Goal: Task Accomplishment & Management: Use online tool/utility

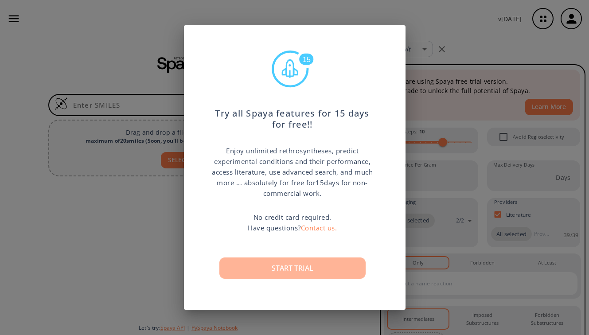
click at [287, 266] on button "Start trial" at bounding box center [292, 268] width 146 height 21
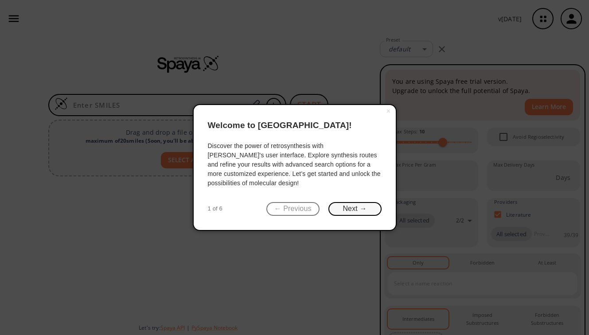
click at [352, 208] on button "Next →" at bounding box center [354, 209] width 53 height 14
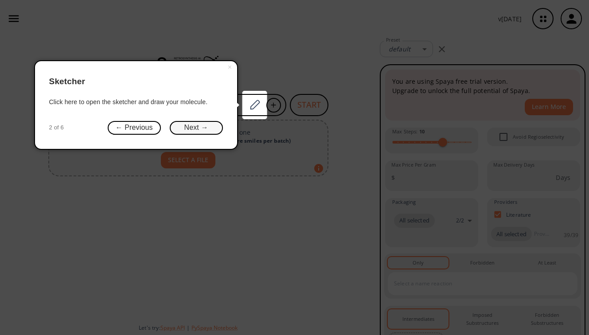
click at [214, 125] on button "Next →" at bounding box center [196, 128] width 53 height 14
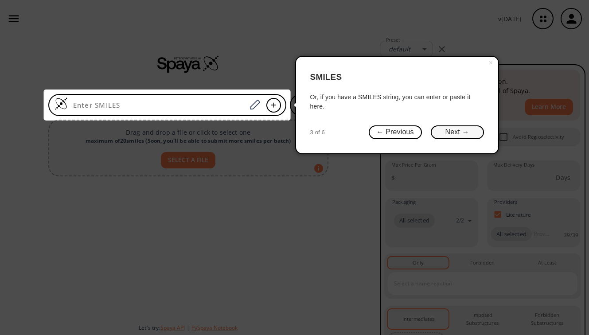
click at [460, 130] on button "Next →" at bounding box center [457, 132] width 53 height 14
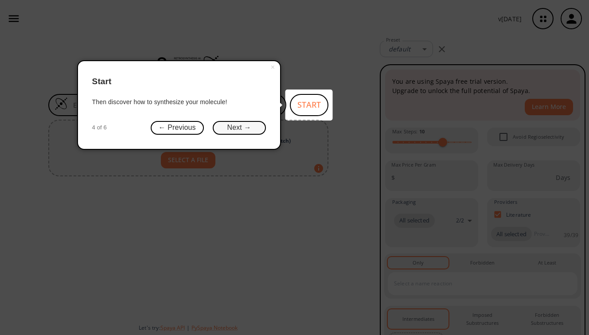
click at [255, 124] on button "Next →" at bounding box center [239, 128] width 53 height 14
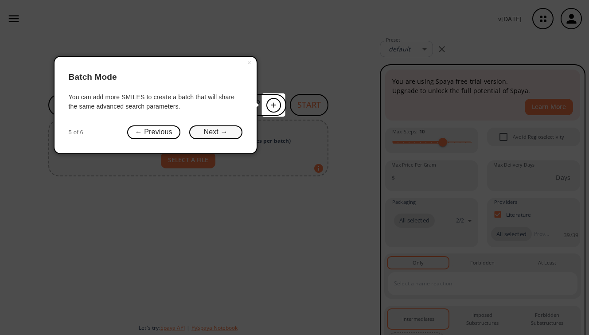
click at [233, 137] on button "Next →" at bounding box center [215, 132] width 53 height 14
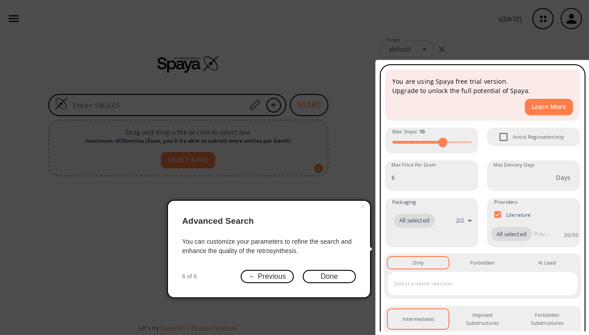
click at [484, 239] on div "You are using Spaya free trial version. Upgrade to unlock the full potential of…" at bounding box center [482, 249] width 197 height 361
click at [344, 273] on button "Done" at bounding box center [329, 277] width 53 height 14
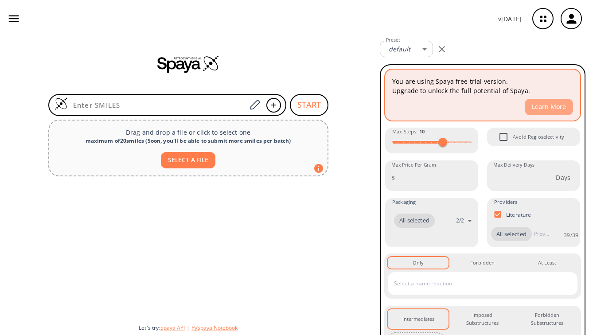
click at [566, 107] on button "Learn More" at bounding box center [549, 107] width 48 height 16
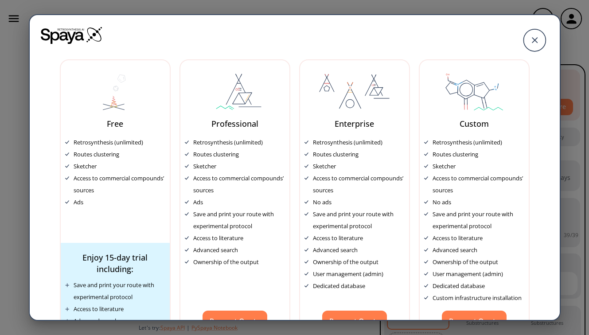
click at [413, 225] on div "Free Retrosynthesis (unlimited) Routes clustering Sketcher Access to commercial…" at bounding box center [295, 181] width 530 height 332
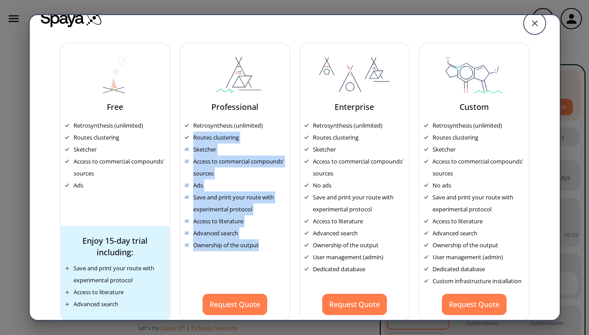
scroll to position [27, 0]
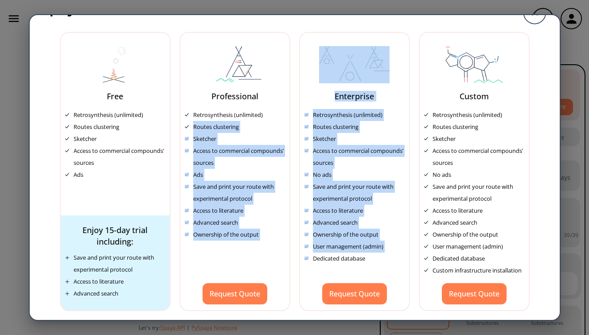
drag, startPoint x: 197, startPoint y: 161, endPoint x: 295, endPoint y: 273, distance: 149.2
click at [295, 273] on div "Free Retrosynthesis (unlimited) Routes clustering Sketcher Access to commercial…" at bounding box center [295, 154] width 530 height 332
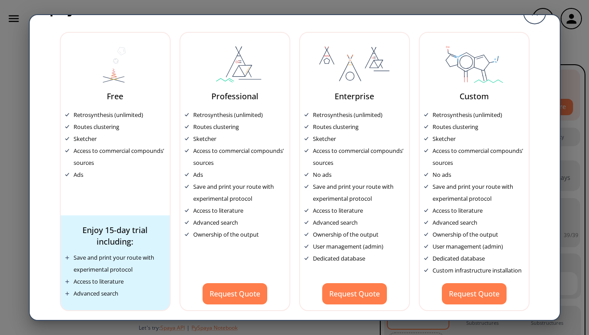
click at [293, 273] on div "Free Retrosynthesis (unlimited) Routes clustering Sketcher Access to commercial…" at bounding box center [295, 154] width 530 height 332
click at [582, 142] on div "Free Retrosynthesis (unlimited) Routes clustering Sketcher Access to commercial…" at bounding box center [294, 167] width 589 height 335
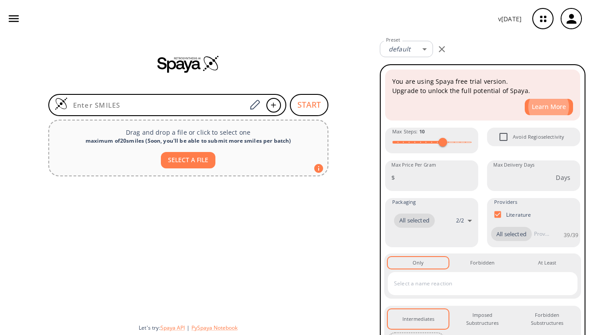
click at [356, 131] on div "START Drag and drop a file or click to select one maximum of 20 smiles ( Soon, …" at bounding box center [188, 186] width 376 height 298
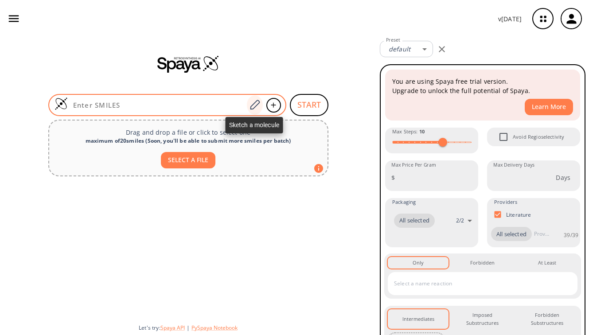
click at [251, 106] on icon at bounding box center [255, 105] width 10 height 10
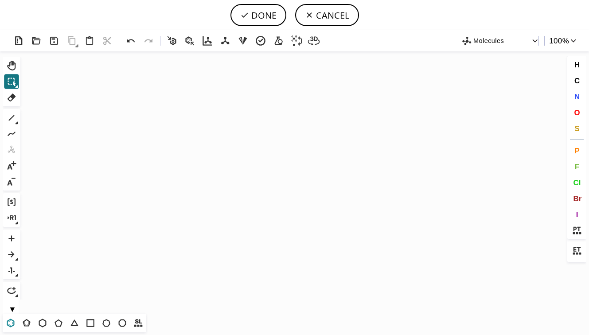
click at [13, 322] on icon at bounding box center [11, 323] width 12 height 12
click at [152, 187] on icon "Created with [PERSON_NAME] 2.3.0" at bounding box center [294, 182] width 541 height 262
click at [54, 324] on icon at bounding box center [59, 323] width 12 height 12
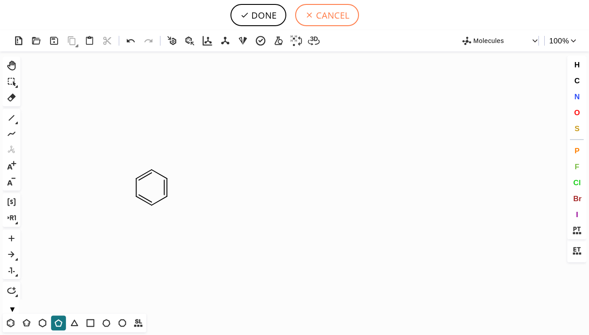
click at [347, 16] on button "CANCEL" at bounding box center [327, 15] width 64 height 22
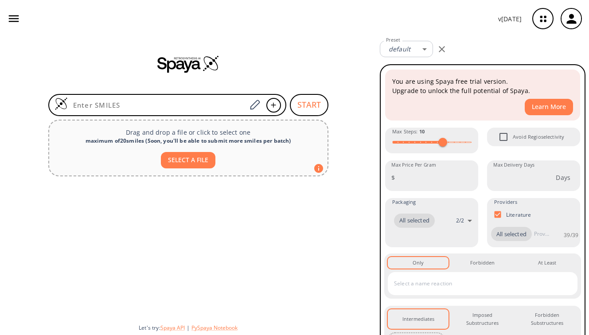
click at [336, 68] on div at bounding box center [188, 64] width 376 height 18
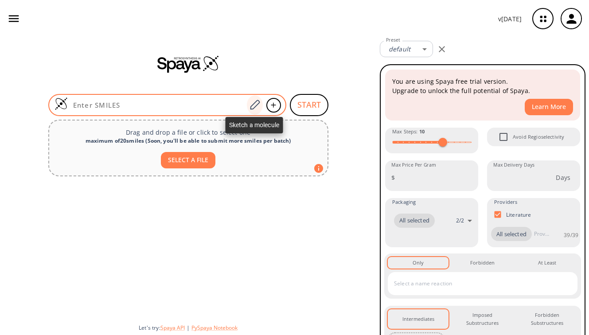
click at [252, 107] on icon at bounding box center [255, 105] width 12 height 12
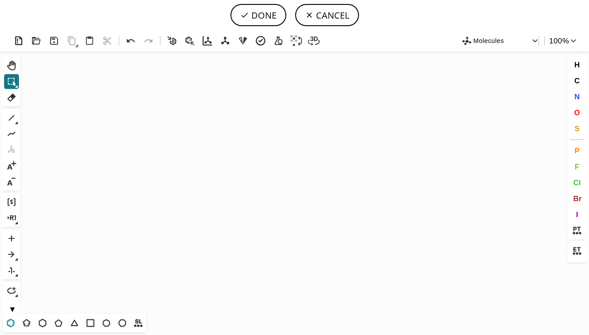
click at [11, 326] on icon at bounding box center [11, 323] width 12 height 12
click at [161, 171] on icon "Created with [PERSON_NAME] 2.3.0" at bounding box center [294, 182] width 541 height 262
click at [60, 320] on icon at bounding box center [59, 323] width 12 height 12
click at [133, 39] on icon at bounding box center [131, 41] width 13 height 13
click at [59, 325] on icon at bounding box center [59, 323] width 12 height 12
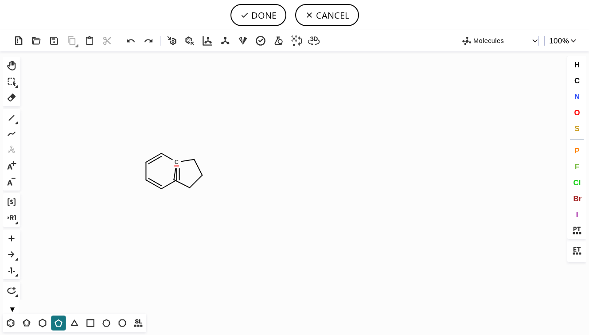
drag, startPoint x: 179, startPoint y: 163, endPoint x: 183, endPoint y: 168, distance: 6.0
click at [129, 44] on icon at bounding box center [131, 41] width 13 height 13
click at [135, 43] on icon at bounding box center [131, 41] width 13 height 13
click at [136, 39] on icon at bounding box center [131, 41] width 13 height 13
click at [10, 118] on icon at bounding box center [12, 118] width 12 height 12
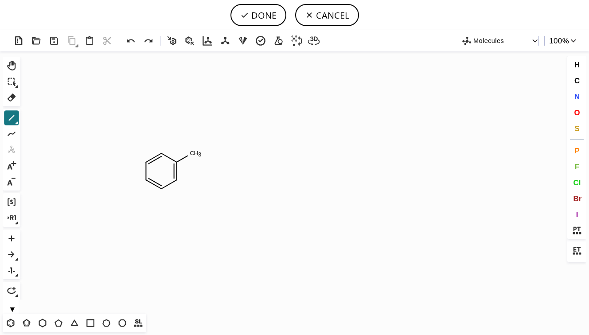
drag, startPoint x: 177, startPoint y: 164, endPoint x: 199, endPoint y: 151, distance: 25.7
drag, startPoint x: 179, startPoint y: 179, endPoint x: 208, endPoint y: 185, distance: 29.9
drag, startPoint x: 190, startPoint y: 182, endPoint x: 202, endPoint y: 165, distance: 20.7
click at [574, 98] on span "N" at bounding box center [576, 96] width 5 height 8
click at [194, 185] on tspan "N" at bounding box center [195, 187] width 4 height 7
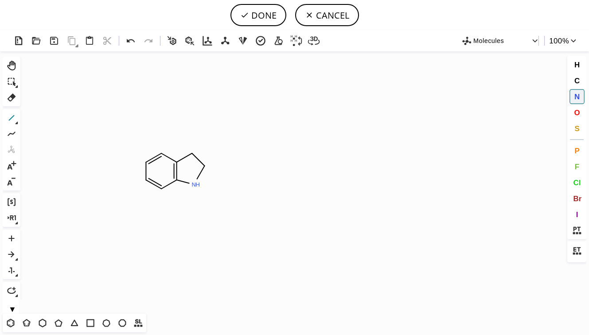
click at [13, 117] on icon at bounding box center [12, 118] width 12 height 12
click at [12, 122] on icon at bounding box center [12, 118] width 12 height 12
click at [49, 117] on icon at bounding box center [46, 118] width 10 height 10
click at [582, 109] on button "O" at bounding box center [577, 112] width 15 height 15
click at [196, 136] on tspan "O" at bounding box center [196, 136] width 4 height 7
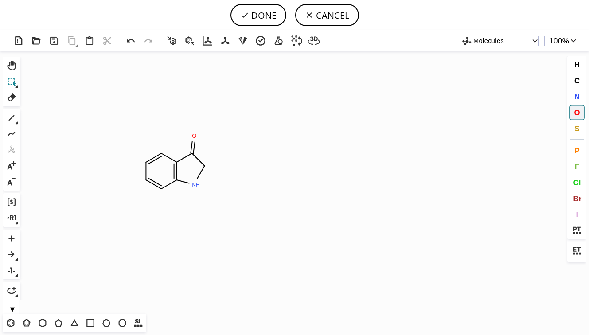
click at [11, 78] on icon at bounding box center [12, 82] width 12 height 12
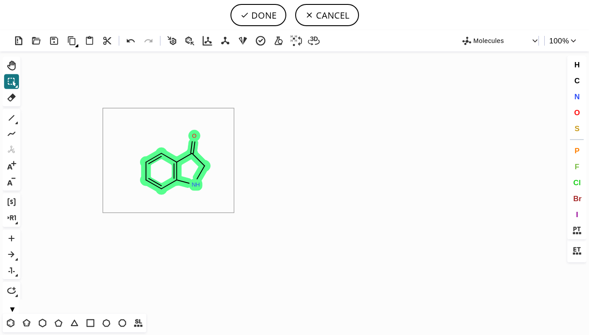
drag, startPoint x: 136, startPoint y: 129, endPoint x: 234, endPoint y: 213, distance: 128.6
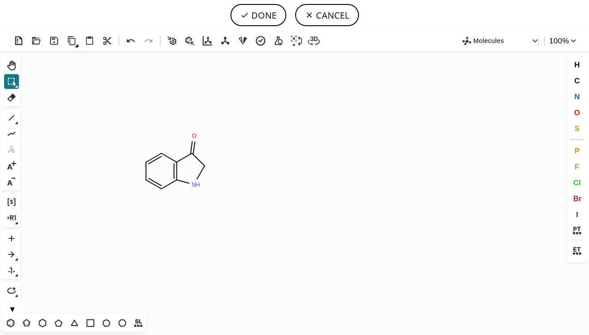
click at [265, 192] on icon "Created with [PERSON_NAME] 2.3.0 O N H O" at bounding box center [294, 182] width 541 height 262
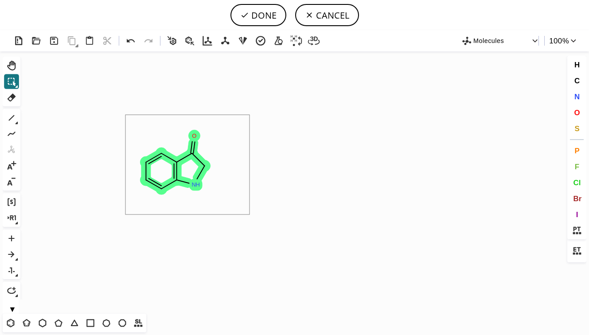
drag, startPoint x: 132, startPoint y: 117, endPoint x: 253, endPoint y: 210, distance: 153.0
click at [253, 210] on icon "Created with [PERSON_NAME] 2.3.0 O N H O" at bounding box center [294, 182] width 541 height 262
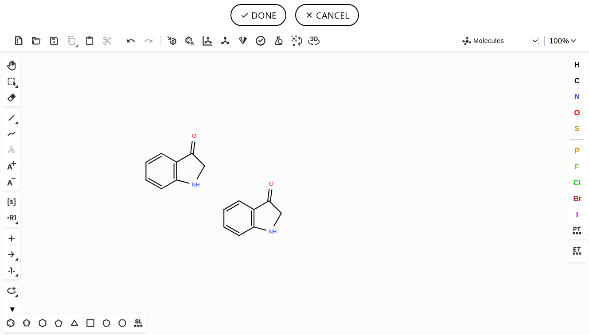
scroll to position [3319, 0]
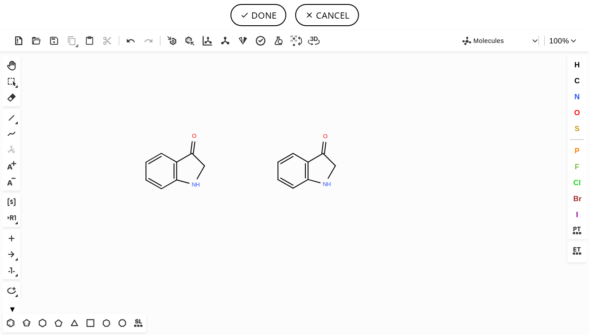
click at [307, 163] on icon "Created with [PERSON_NAME] 2.3.0 O N H N H O O" at bounding box center [294, 182] width 541 height 262
click at [12, 250] on icon at bounding box center [12, 255] width 12 height 12
drag, startPoint x: 222, startPoint y: 168, endPoint x: 258, endPoint y: 170, distance: 35.9
click at [258, 170] on icon "Created with [PERSON_NAME] 2.3.0 O N H N H O O" at bounding box center [294, 182] width 541 height 262
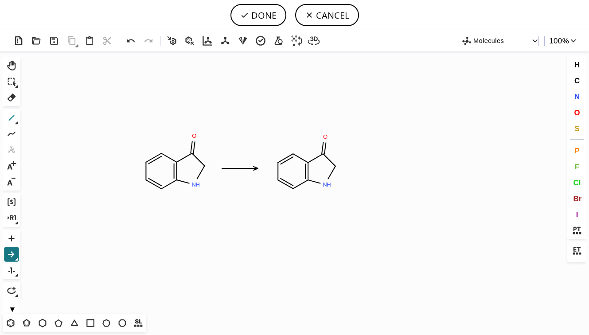
click at [12, 116] on icon at bounding box center [12, 118] width 12 height 12
click at [46, 117] on icon at bounding box center [45, 118] width 5 height 7
click at [575, 113] on span "O" at bounding box center [577, 112] width 6 height 8
click at [355, 165] on tspan "O" at bounding box center [354, 165] width 4 height 7
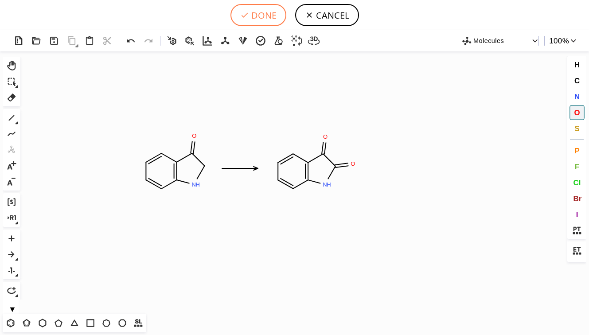
click at [266, 15] on button "DONE" at bounding box center [258, 15] width 56 height 22
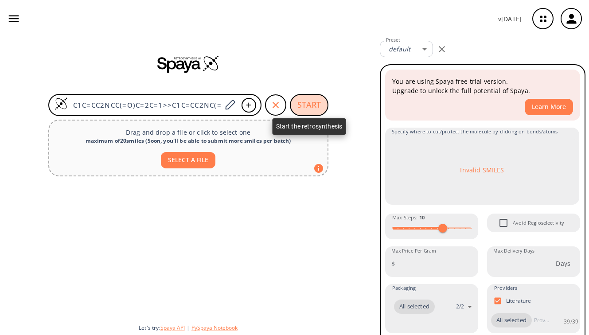
click at [323, 101] on button "START" at bounding box center [309, 105] width 39 height 22
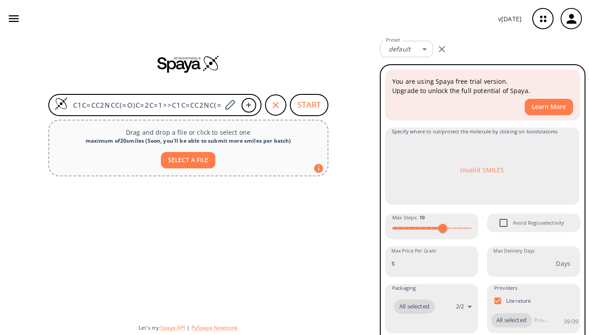
click at [350, 139] on div "C1C=CC2NCC(=O)C=2C=1>>C1C=CC2NC(=O)C(=O)C=2C=1 START Drag and drop a file or cl…" at bounding box center [188, 186] width 376 height 298
click at [307, 109] on button "START" at bounding box center [309, 105] width 39 height 22
click at [355, 178] on div "C1C=CC2NCC(=O)C=2C=1>>C1C=CC2NC(=O)C(=O)C=2C=1 START Drag and drop a file or cl…" at bounding box center [188, 186] width 376 height 298
click at [582, 137] on div "You are using Spaya free trial version. Upgrade to unlock the full potential of…" at bounding box center [483, 292] width 206 height 456
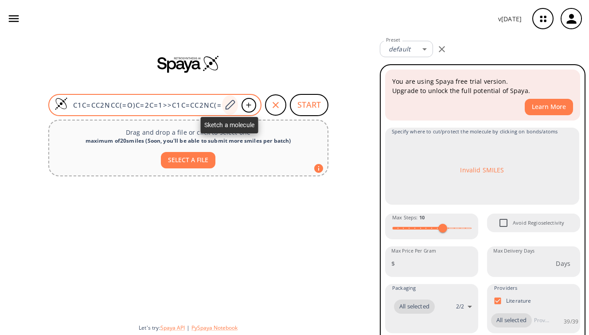
click at [232, 106] on icon at bounding box center [230, 105] width 12 height 12
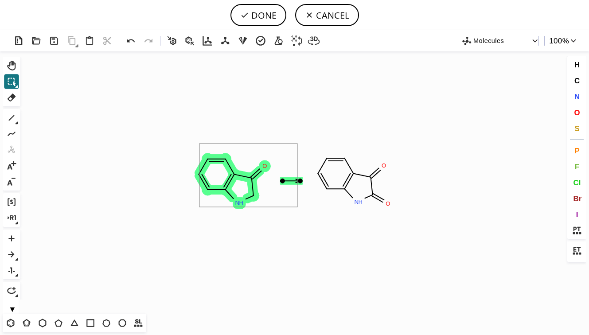
drag, startPoint x: 199, startPoint y: 144, endPoint x: 297, endPoint y: 207, distance: 117.4
click at [297, 207] on icon "Created with [PERSON_NAME] 2.3.0 N H O N H O O" at bounding box center [294, 182] width 541 height 262
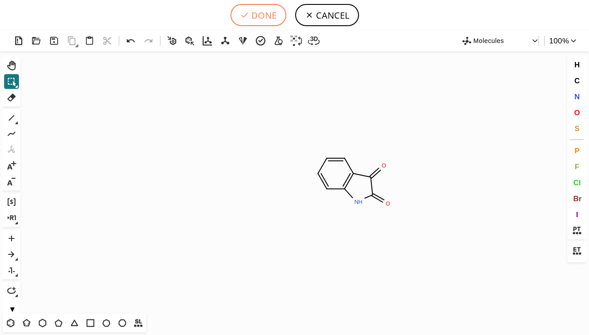
click at [255, 13] on button "DONE" at bounding box center [258, 15] width 56 height 22
type input "C1=CC2=C(NC(C2=O)=O)C=C1"
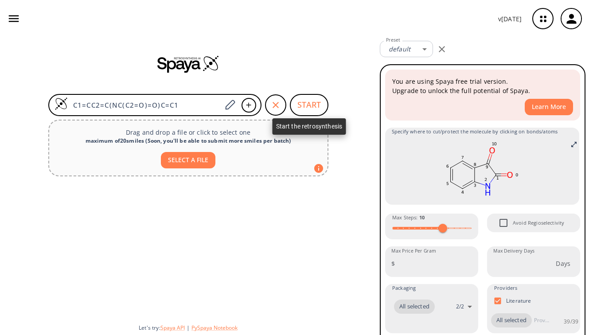
click at [308, 111] on button "START" at bounding box center [309, 105] width 39 height 22
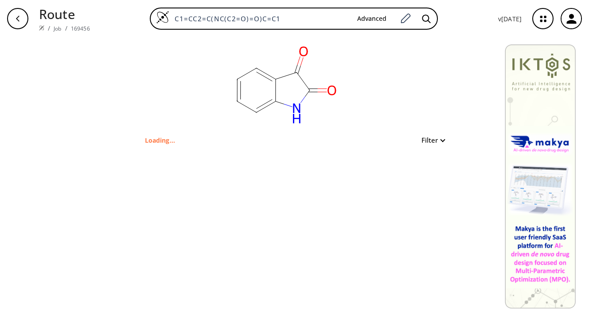
type input "O=C(C1=CC=CC=C1N2)C2=O"
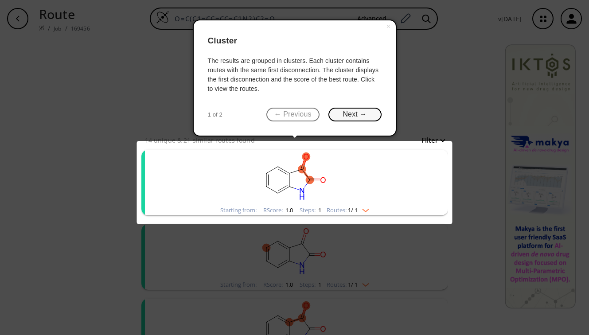
click at [352, 109] on button "Next →" at bounding box center [354, 115] width 53 height 14
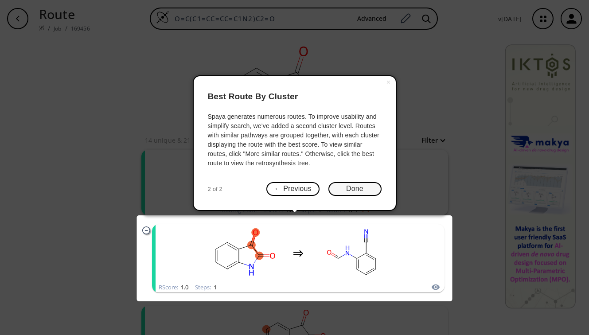
click at [351, 189] on button "Done" at bounding box center [354, 189] width 53 height 14
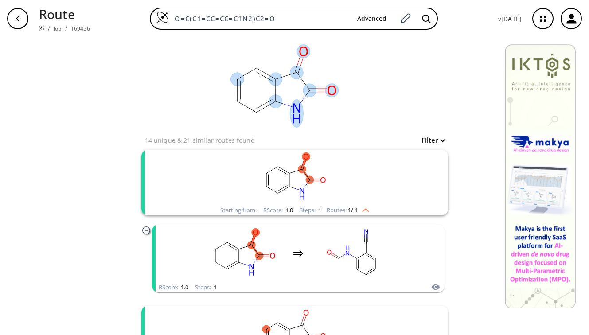
click at [407, 102] on div "clear" at bounding box center [294, 86] width 307 height 98
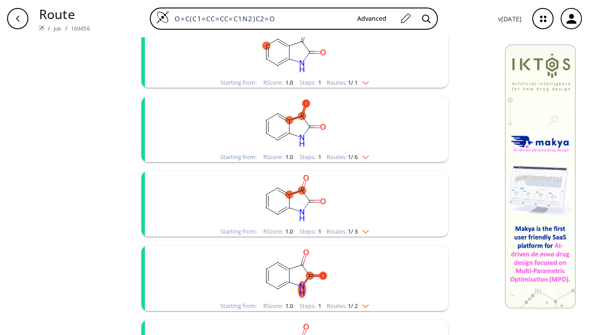
scroll to position [266, 0]
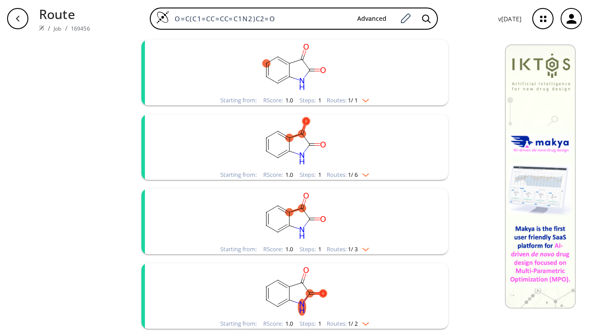
click at [376, 82] on rect "clusters" at bounding box center [295, 67] width 230 height 55
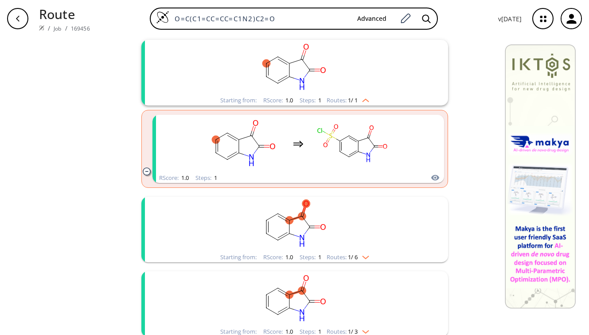
click at [376, 82] on rect "clusters" at bounding box center [295, 67] width 230 height 55
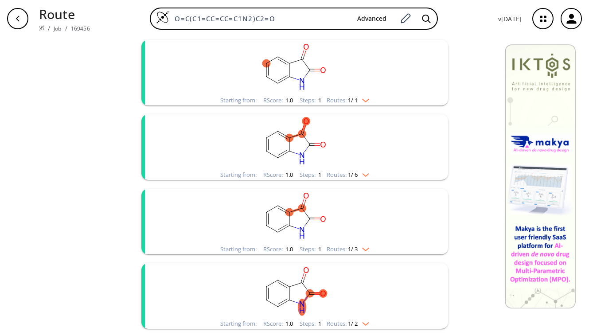
click at [360, 161] on rect "clusters" at bounding box center [295, 141] width 230 height 55
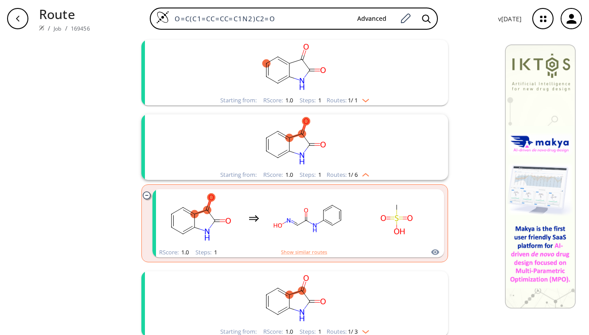
click at [371, 156] on rect "clusters" at bounding box center [295, 141] width 230 height 55
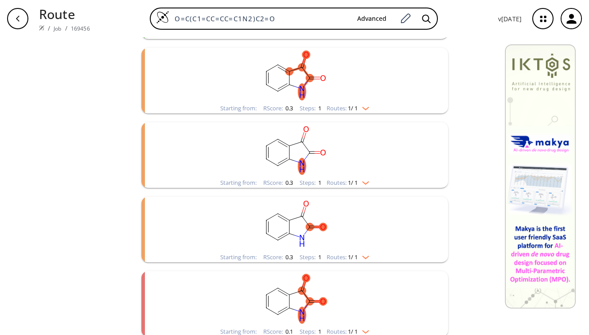
scroll to position [934, 0]
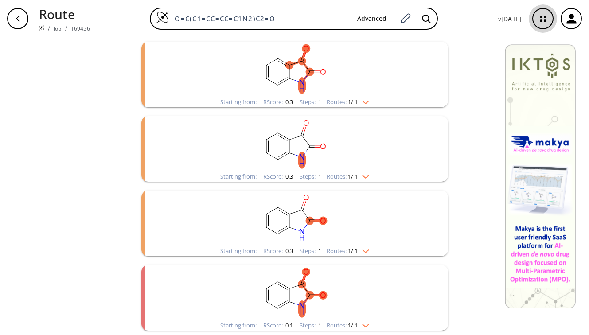
click at [536, 23] on icon "button" at bounding box center [542, 18] width 23 height 23
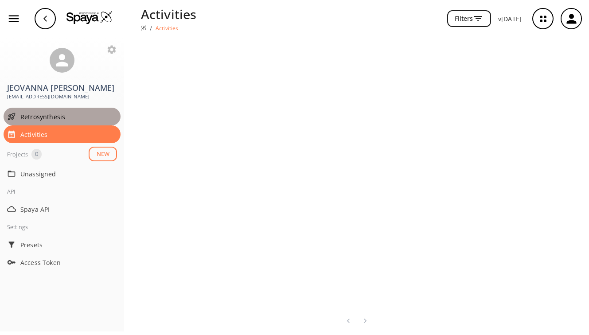
click at [39, 113] on span "Retrosynthesis" at bounding box center [68, 116] width 97 height 9
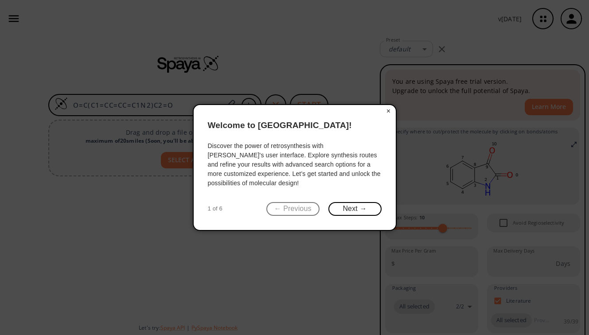
click at [388, 112] on button "×" at bounding box center [389, 111] width 14 height 12
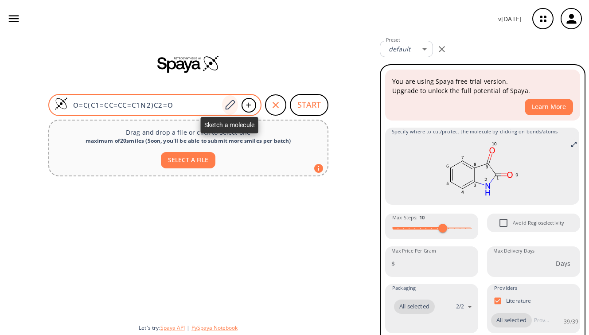
click at [227, 108] on icon at bounding box center [230, 105] width 12 height 12
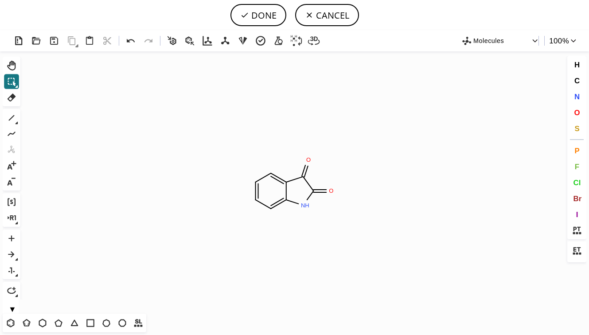
click at [498, 36] on span "Molecules" at bounding box center [502, 40] width 58 height 11
click at [498, 36] on div at bounding box center [294, 167] width 589 height 335
